Goal: Use online tool/utility: Utilize a website feature to perform a specific function

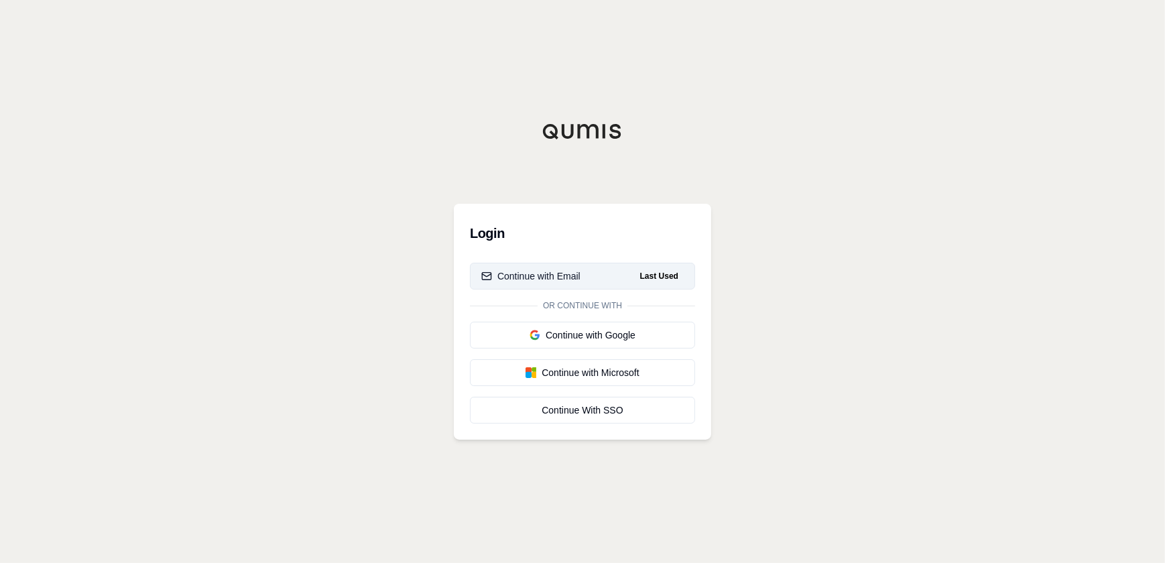
click at [551, 263] on button "Continue with Email Last Used" at bounding box center [582, 276] width 225 height 27
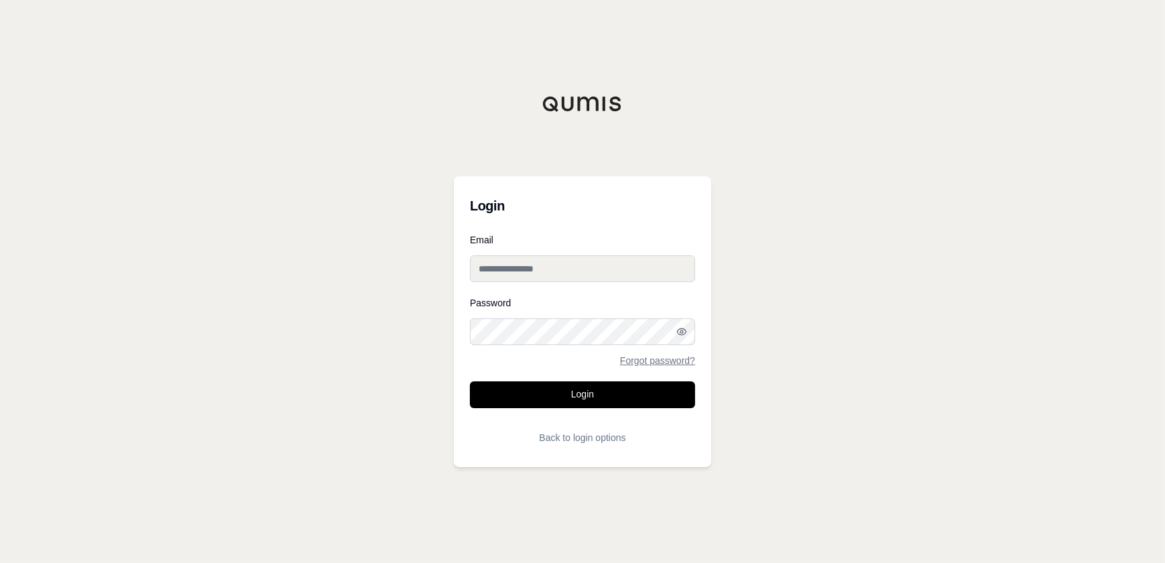
click at [561, 277] on input "Email" at bounding box center [582, 268] width 225 height 27
type input "**********"
click at [470, 381] on button "Login" at bounding box center [582, 394] width 225 height 27
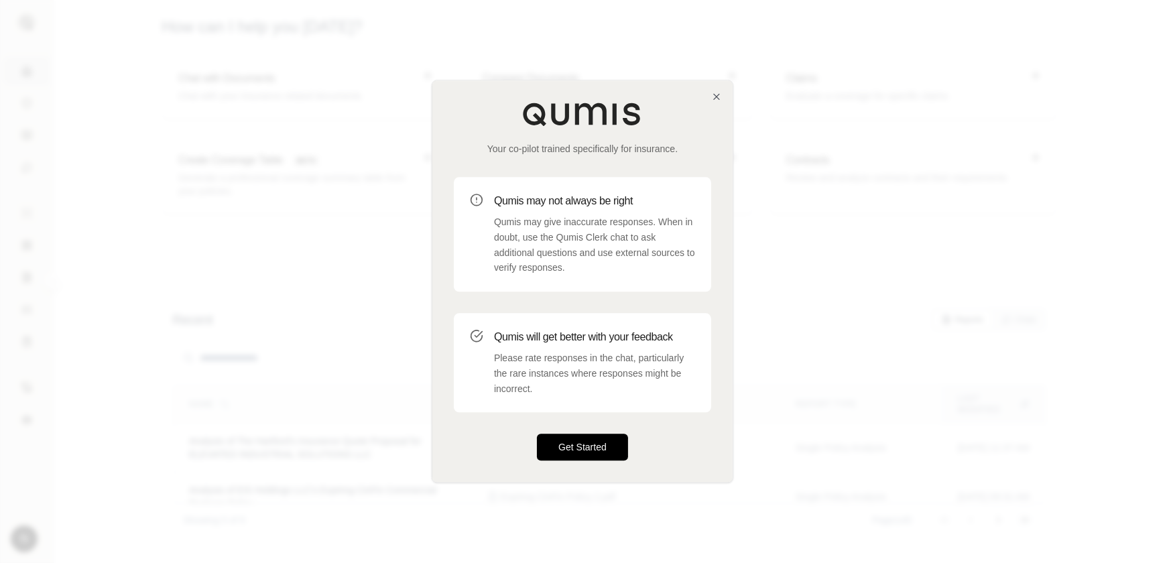
click at [582, 444] on button "Get Started" at bounding box center [582, 447] width 91 height 27
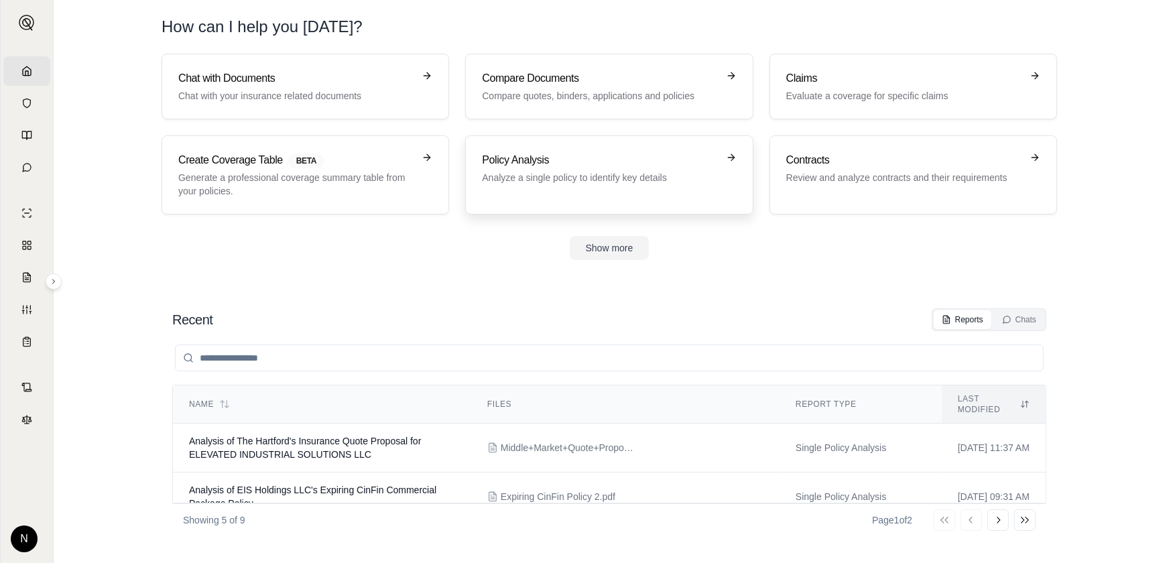
click at [615, 144] on link "Policy Analysis Analyze a single policy to identify key details" at bounding box center [608, 174] width 287 height 79
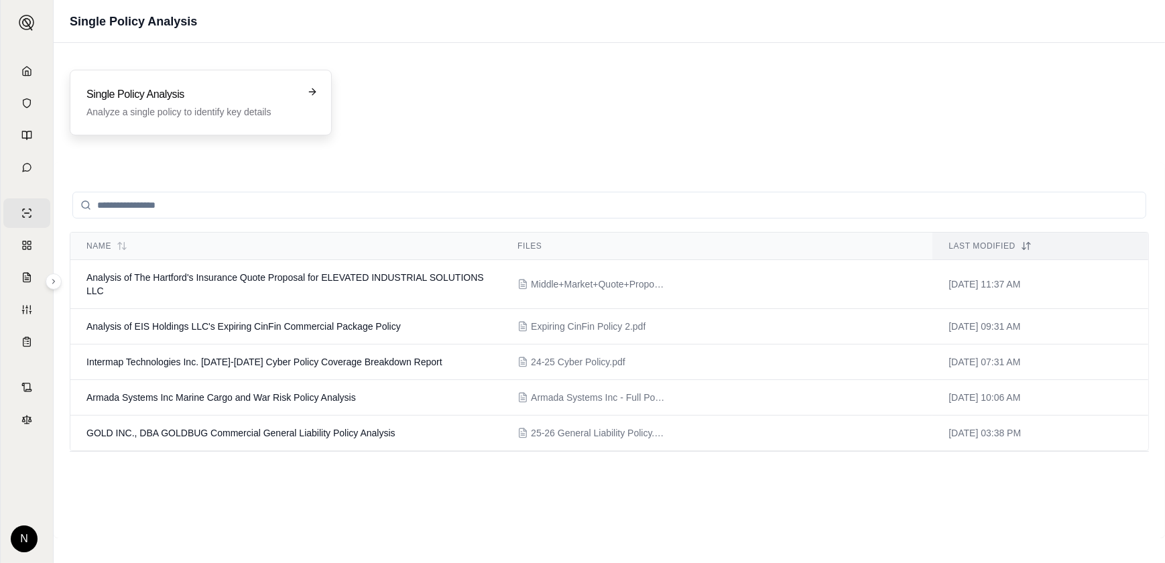
click at [259, 123] on div "Single Policy Analysis Analyze a single policy to identify key details" at bounding box center [201, 103] width 262 height 66
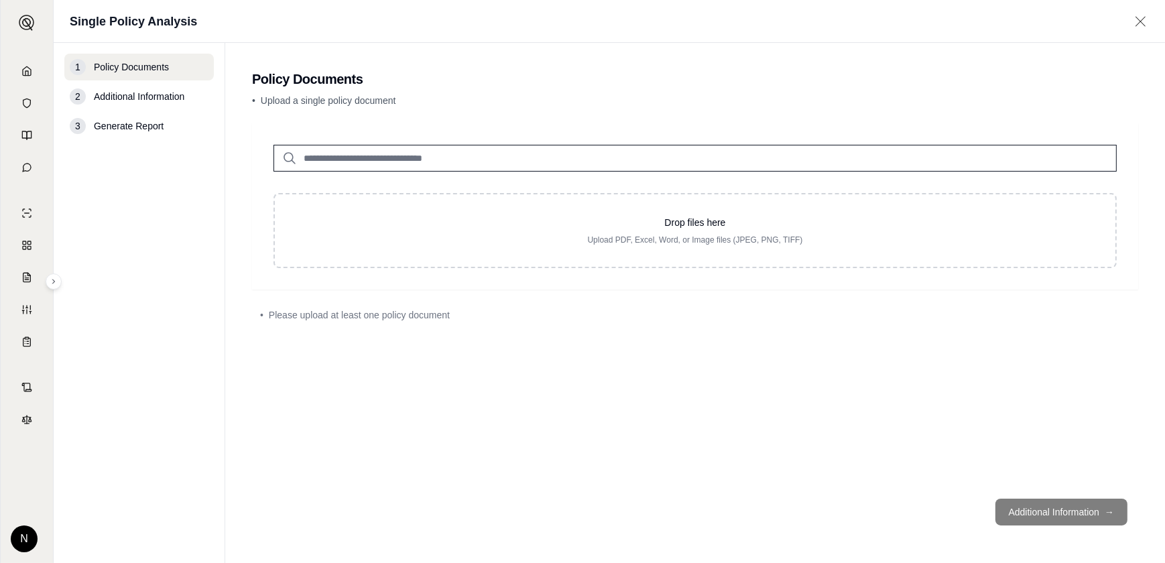
click at [436, 154] on input "search" at bounding box center [694, 158] width 843 height 27
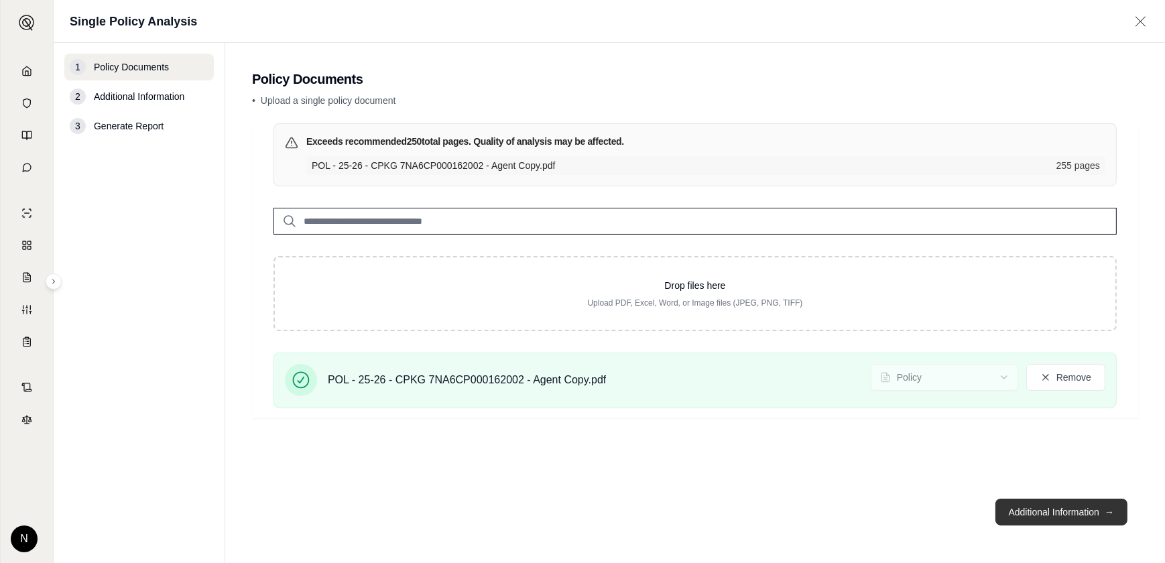
click at [1080, 501] on button "Additional Information →" at bounding box center [1061, 512] width 132 height 27
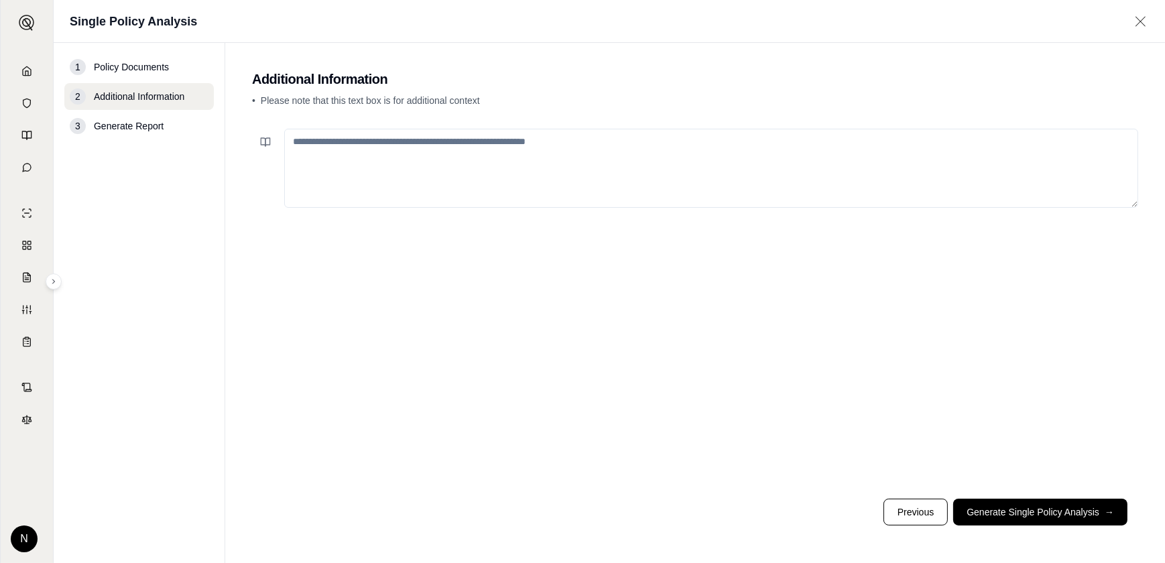
click at [659, 153] on textarea at bounding box center [711, 168] width 854 height 79
click at [1018, 521] on button "Generate Single Policy Analysis →" at bounding box center [1040, 512] width 174 height 27
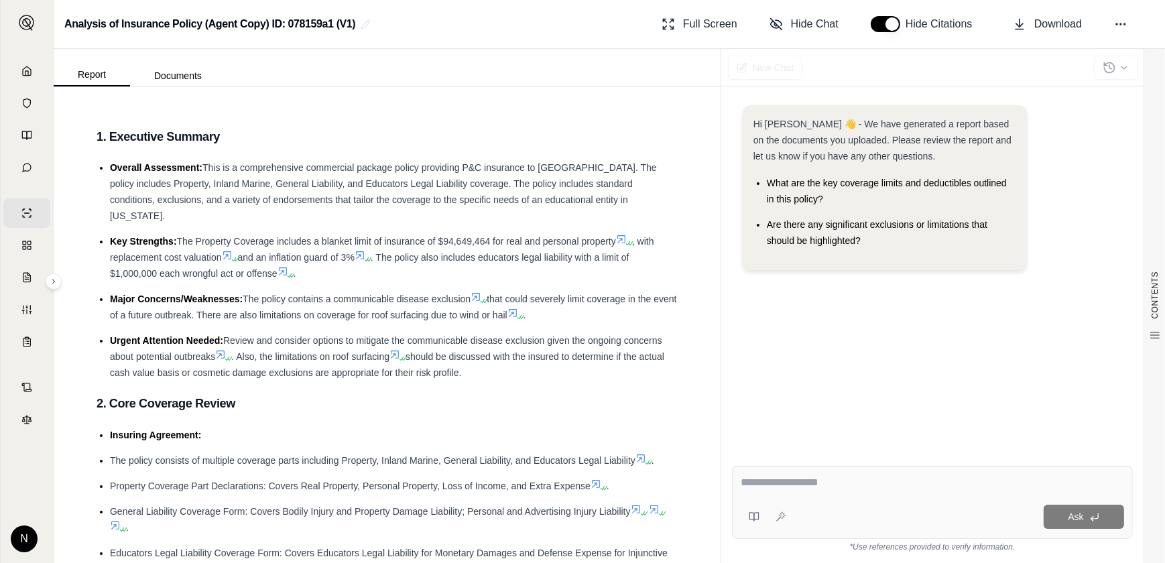
click at [793, 472] on div "Ask" at bounding box center [932, 502] width 401 height 73
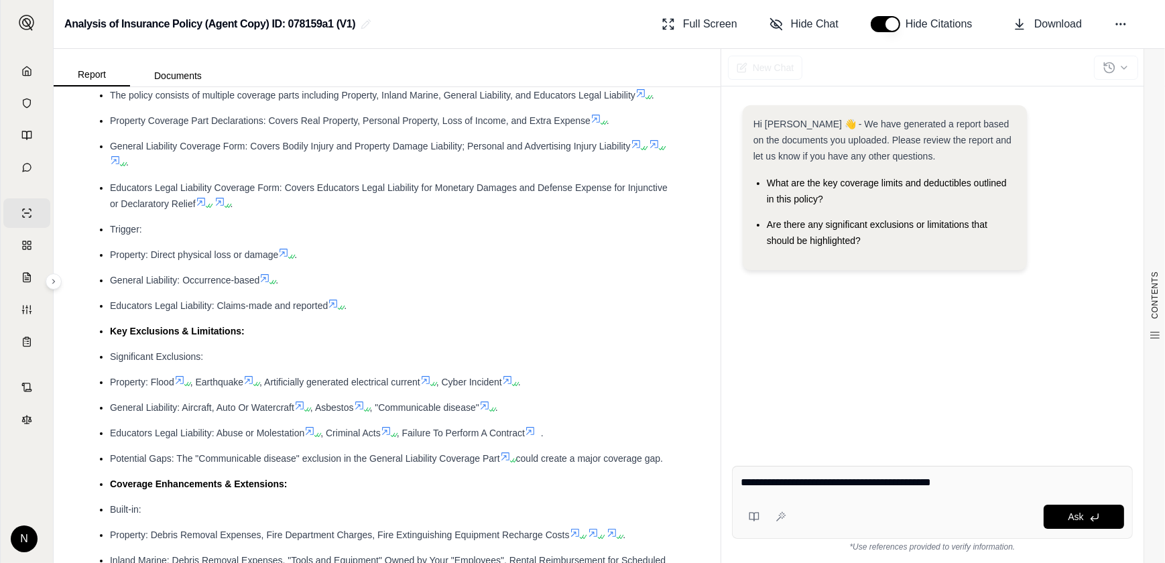
type textarea "**********"
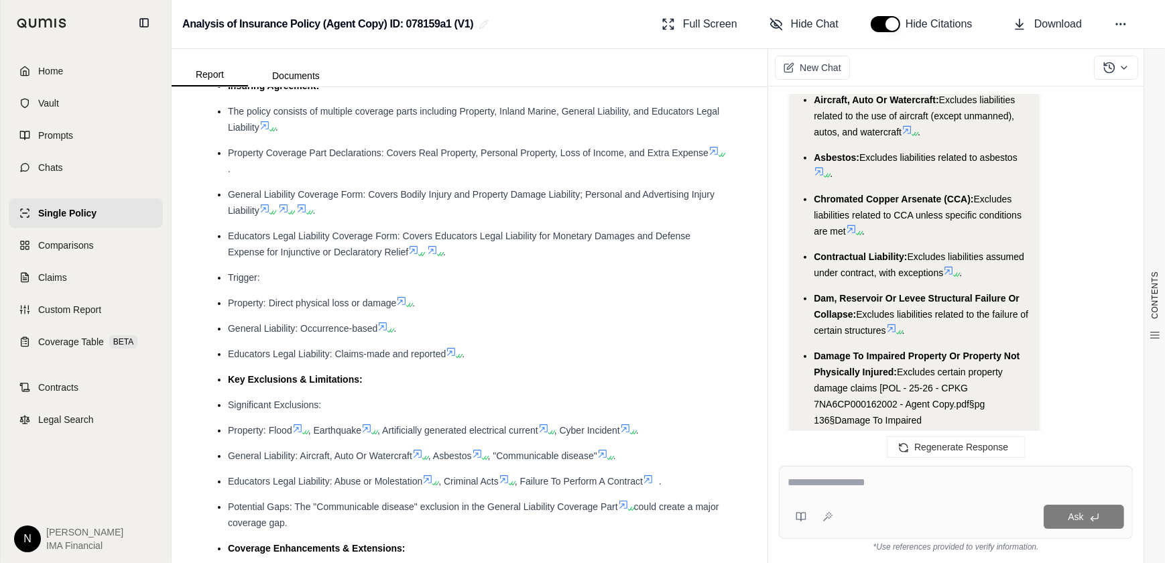
scroll to position [397, 0]
